Goal: Task Accomplishment & Management: Manage account settings

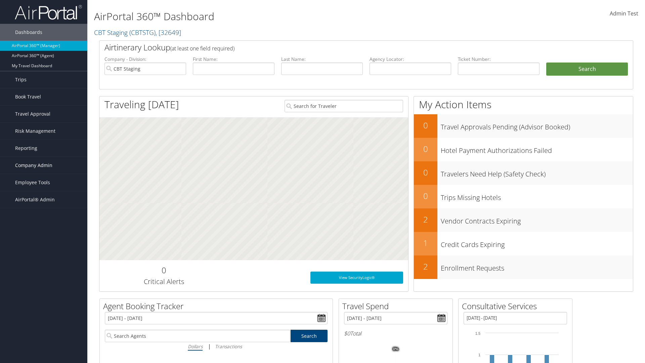
click at [44, 165] on span "Company Admin" at bounding box center [33, 165] width 37 height 17
click at [44, 244] on link "Travel Policy" at bounding box center [43, 249] width 87 height 10
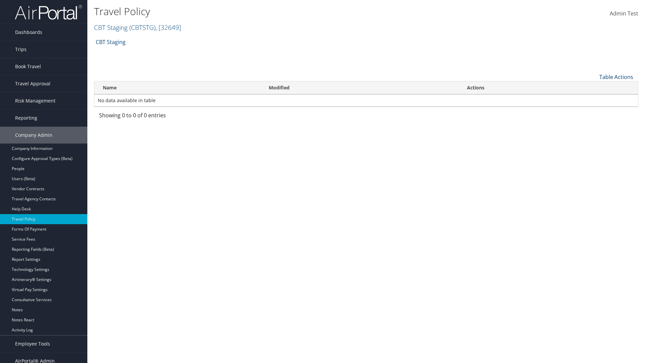
click at [616, 77] on link "Table Actions" at bounding box center [616, 76] width 34 height 7
click at [594, 87] on link "Add New Policy" at bounding box center [594, 87] width 88 height 11
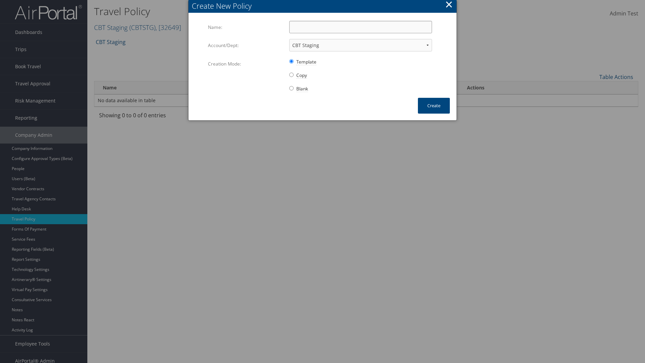
click at [360, 27] on input "Name:" at bounding box center [360, 27] width 143 height 12
type input "Auto Policy"
click at [434, 105] on button "Create" at bounding box center [434, 106] width 32 height 16
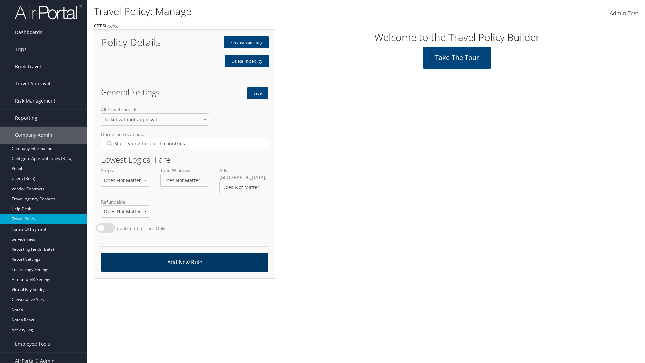
click at [184, 255] on link "Add New Rule" at bounding box center [184, 262] width 167 height 18
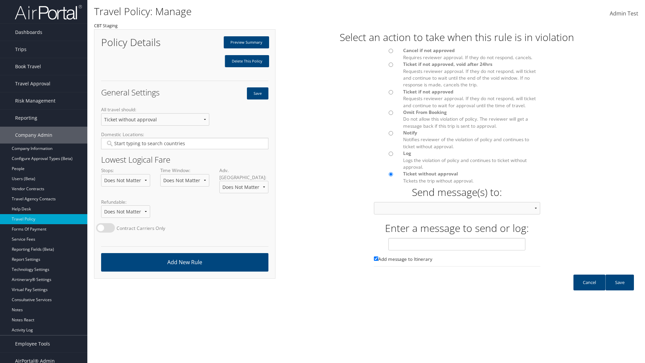
click at [383, 53] on div at bounding box center [384, 52] width 30 height 11
click at [457, 250] on input "text" at bounding box center [456, 244] width 137 height 12
type input "Message 1"
click at [619, 289] on link "Save" at bounding box center [619, 282] width 29 height 16
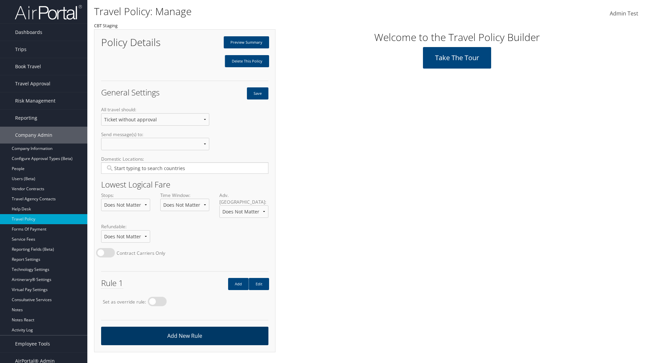
click at [184, 328] on link "Add New Rule" at bounding box center [184, 335] width 167 height 18
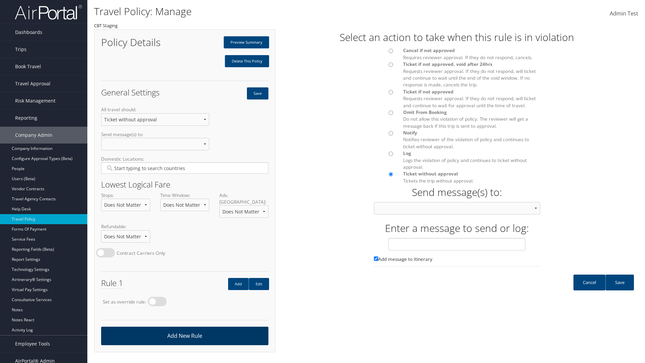
click at [383, 94] on div at bounding box center [384, 93] width 30 height 11
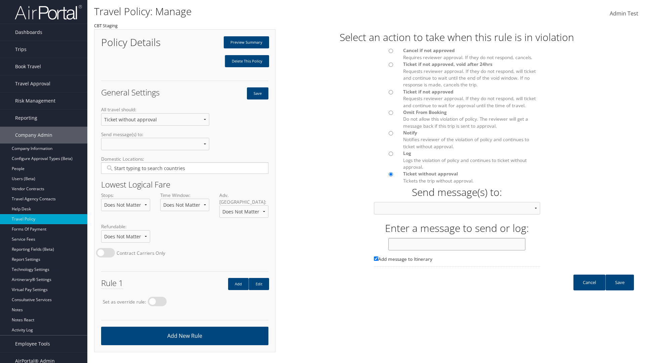
click at [457, 250] on input "text" at bounding box center [456, 244] width 137 height 12
type input "Message 2"
click at [619, 289] on link "Save" at bounding box center [619, 282] width 29 height 16
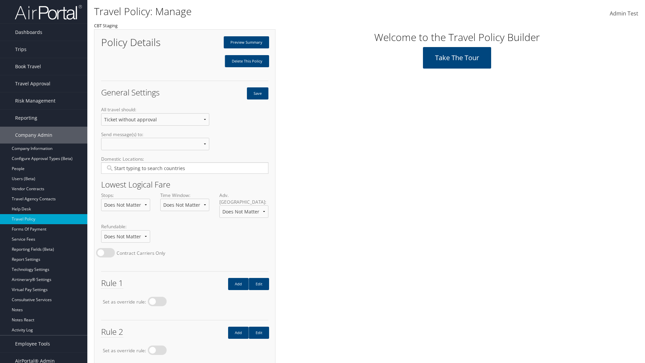
scroll to position [38, 0]
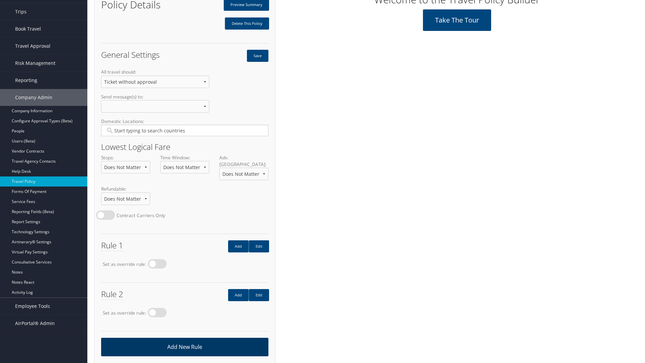
click at [184, 340] on link "Add New Rule" at bounding box center [184, 347] width 167 height 18
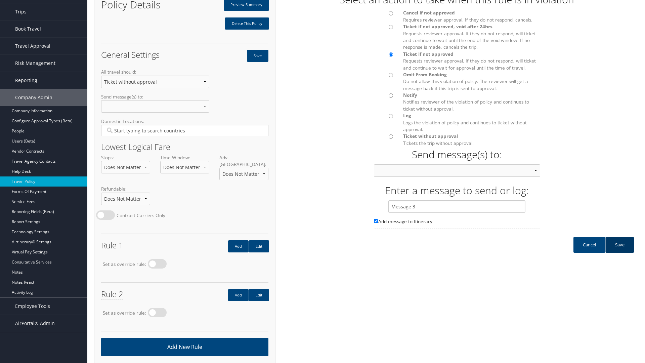
type input "Message 3"
click at [619, 251] on link "Save" at bounding box center [619, 245] width 29 height 16
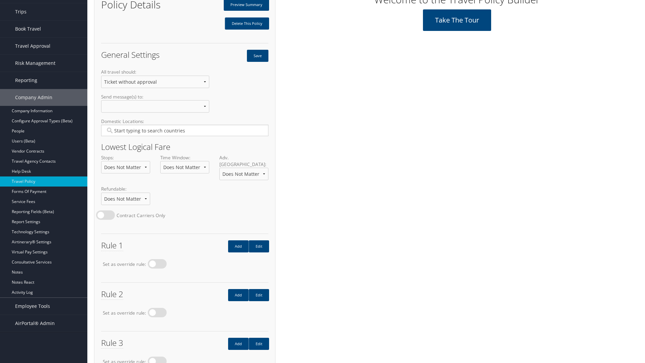
scroll to position [86, 0]
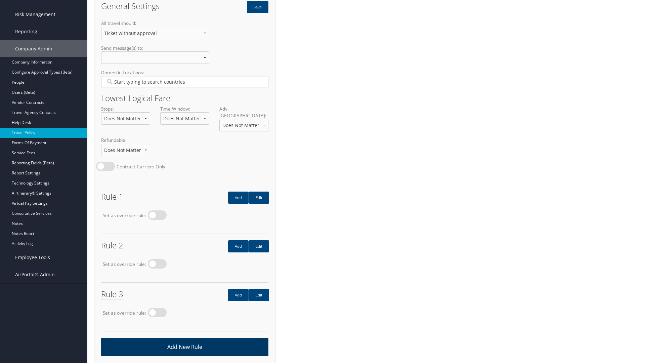
click at [184, 340] on link "Add New Rule" at bounding box center [184, 347] width 167 height 18
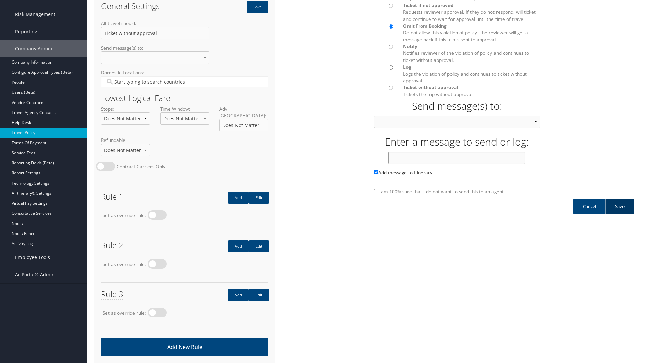
click at [457, 164] on input "text" at bounding box center [456, 157] width 137 height 12
type input "Message 4"
click at [619, 213] on link "Save" at bounding box center [619, 207] width 29 height 16
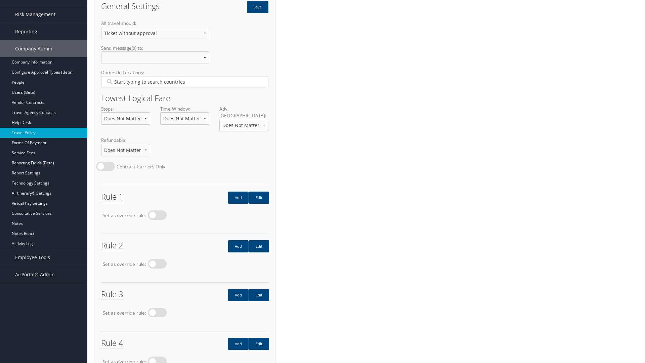
scroll to position [0, 0]
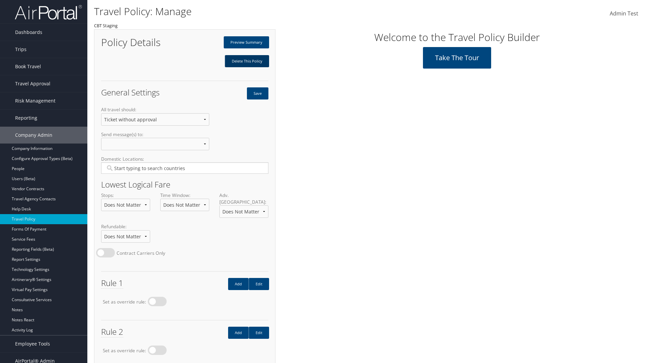
click at [247, 61] on link "Delete This Policy" at bounding box center [247, 61] width 44 height 12
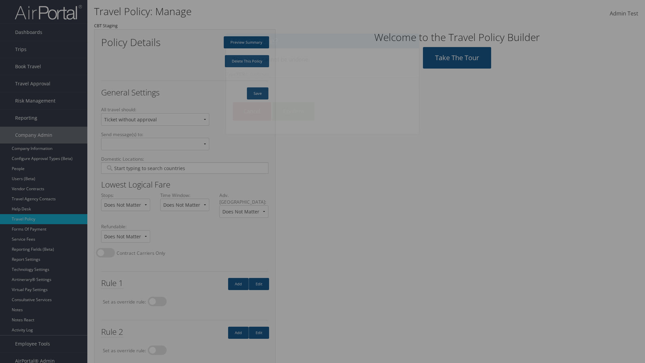
click at [322, 84] on input "Type YES to continue:" at bounding box center [322, 84] width 193 height 12
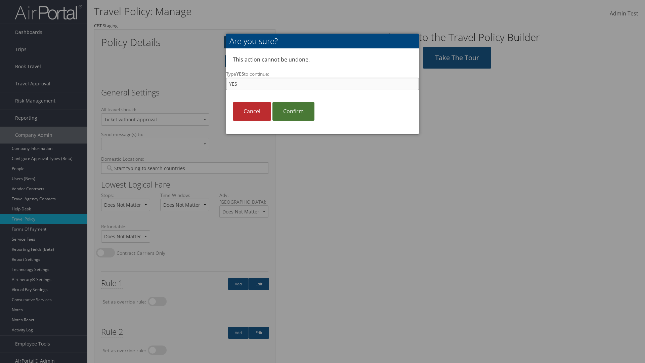
type input "YES"
click at [293, 111] on link "Confirm" at bounding box center [293, 111] width 42 height 18
